Goal: Contribute content: Contribute content

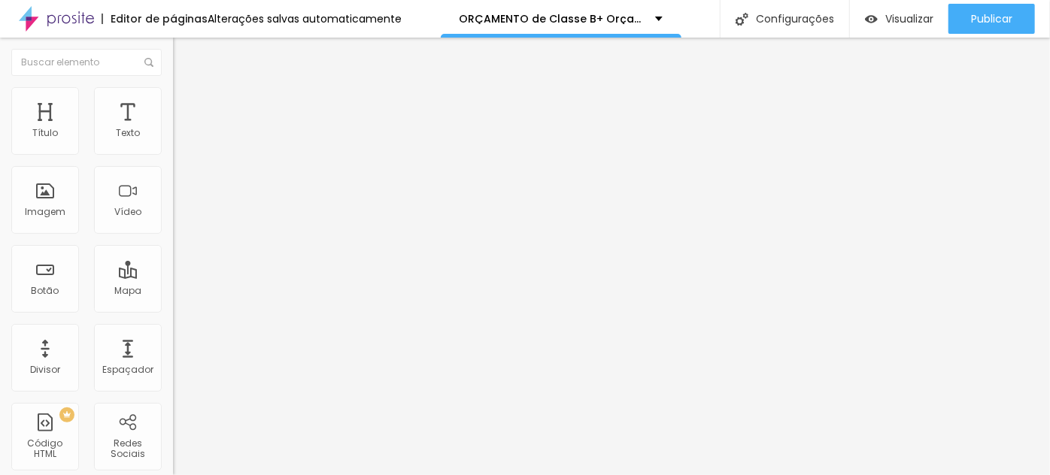
click at [179, 218] on icon "button" at bounding box center [183, 213] width 9 height 9
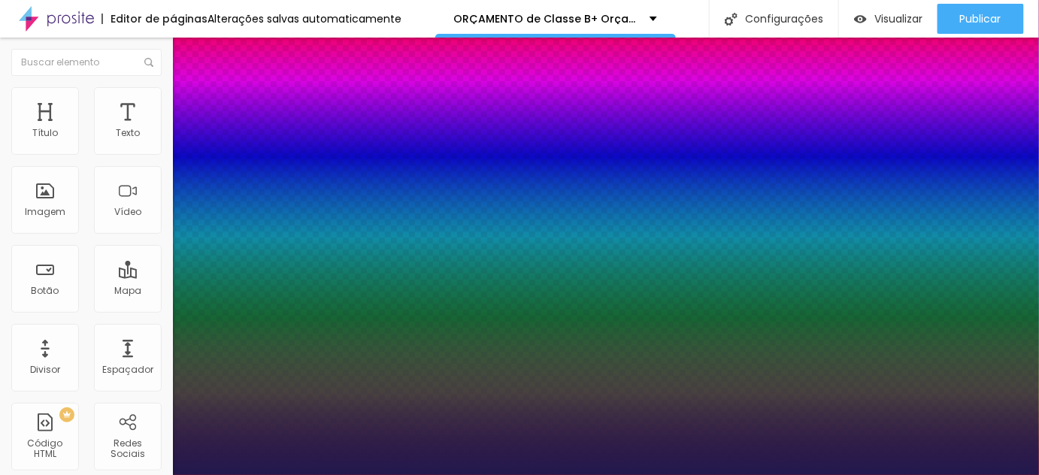
type input "1"
click at [433, 475] on div at bounding box center [519, 475] width 1039 height 0
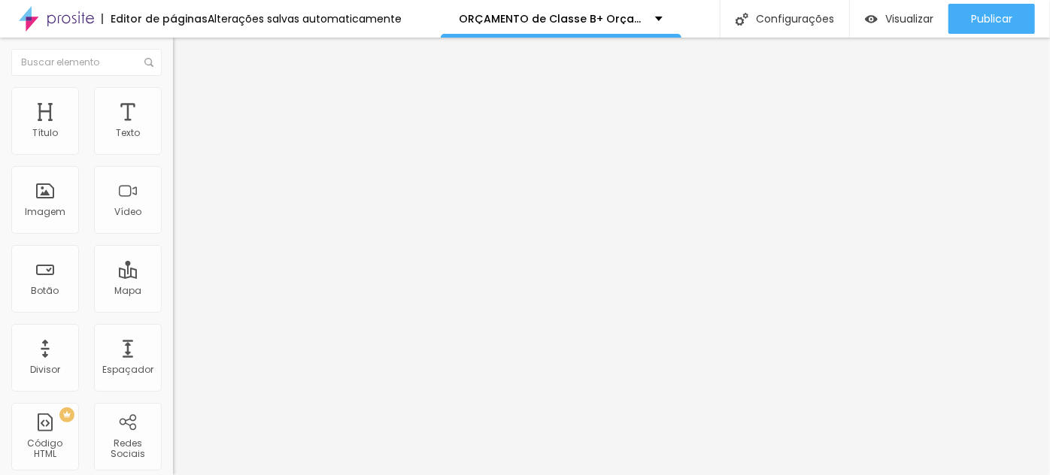
click at [179, 218] on icon "button" at bounding box center [183, 213] width 9 height 9
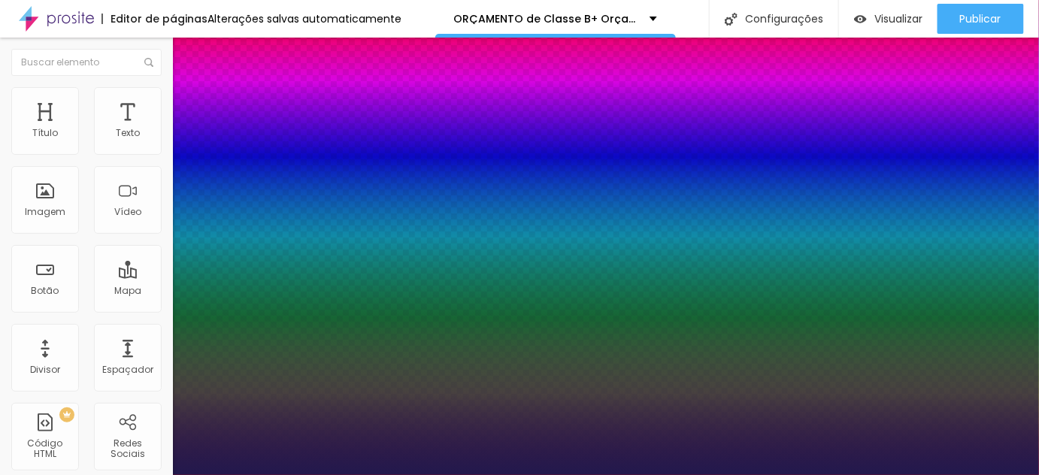
type input "1"
click at [247, 475] on div at bounding box center [519, 475] width 1039 height 0
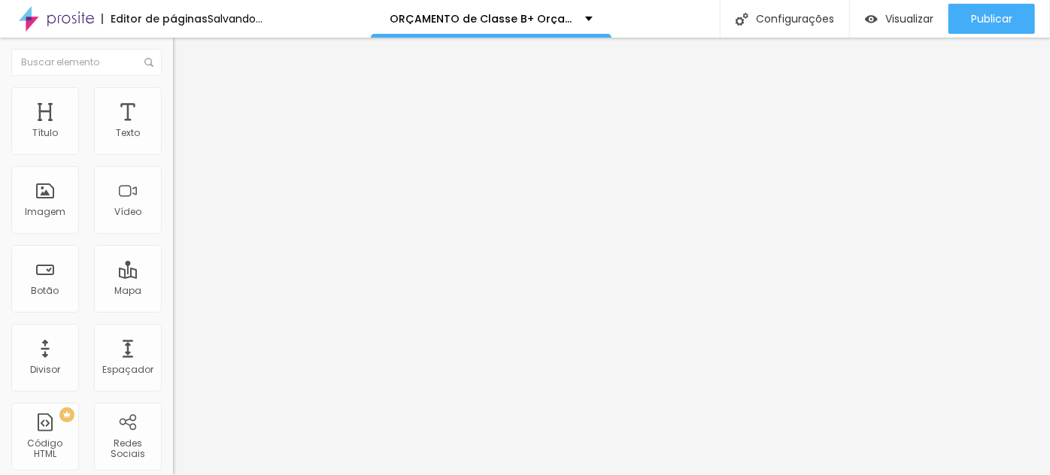
type input "39"
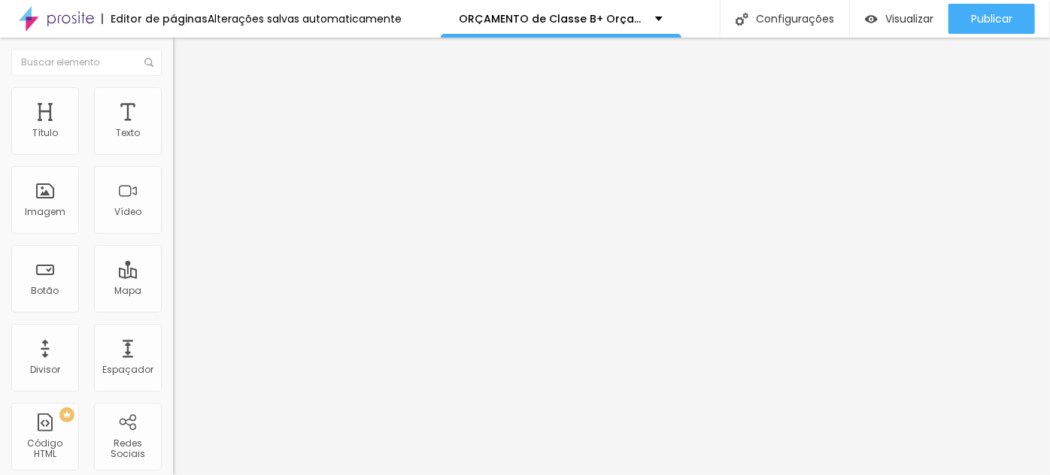
type input "35"
type input "28"
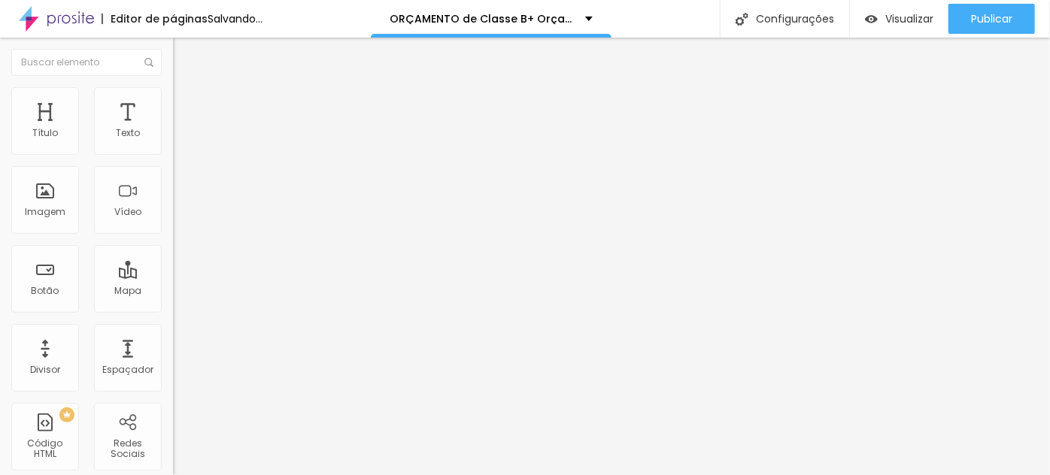
type input "28"
click at [173, 277] on input "range" at bounding box center [221, 283] width 97 height 12
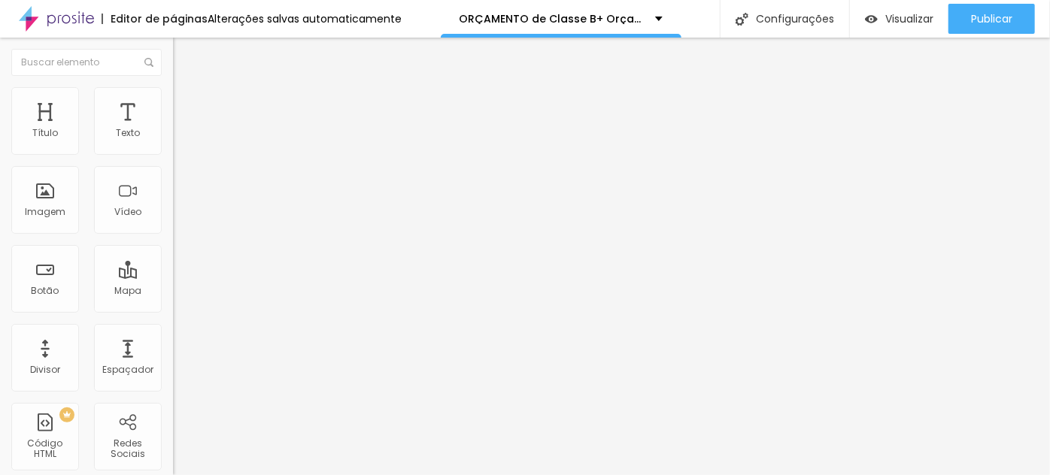
type input "35"
click at [173, 277] on input "range" at bounding box center [221, 283] width 97 height 12
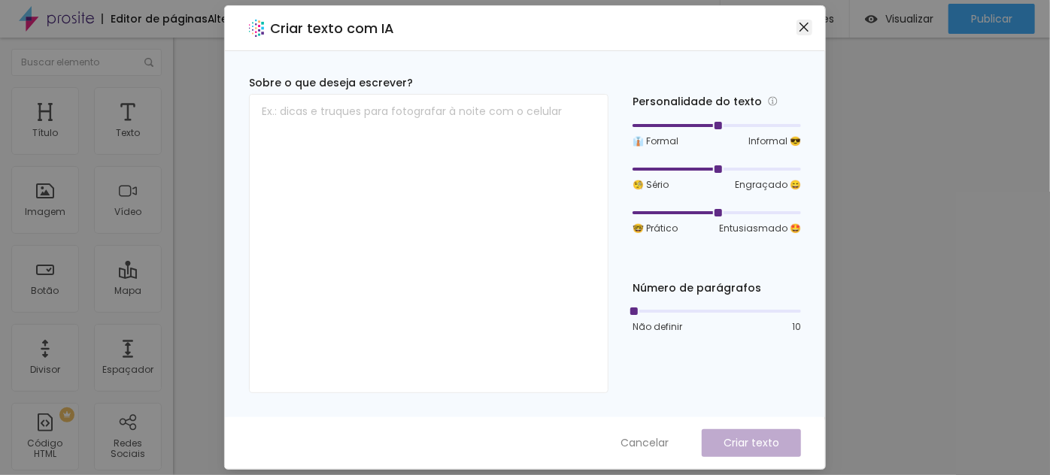
click at [801, 23] on icon "close" at bounding box center [804, 27] width 12 height 12
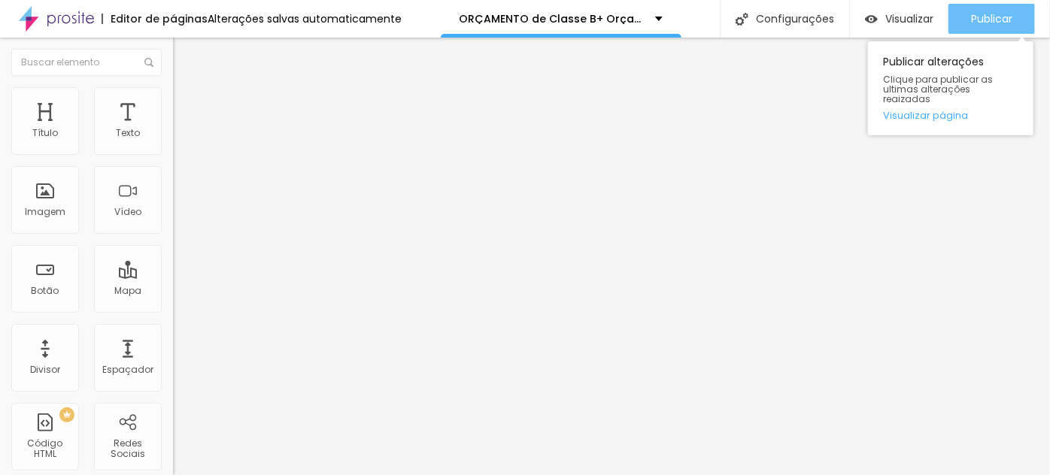
click at [960, 22] on button "Publicar" at bounding box center [991, 19] width 86 height 30
